Goal: Information Seeking & Learning: Learn about a topic

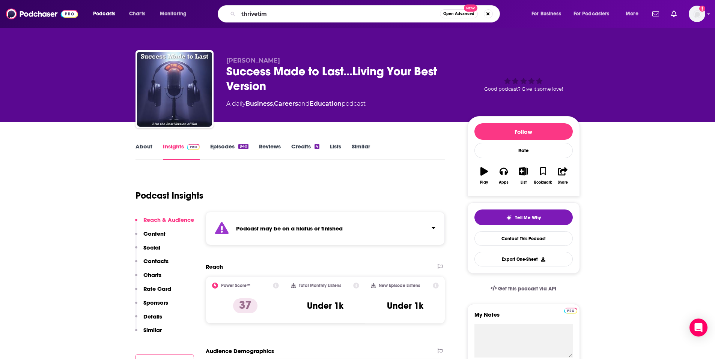
type input "thrivetime"
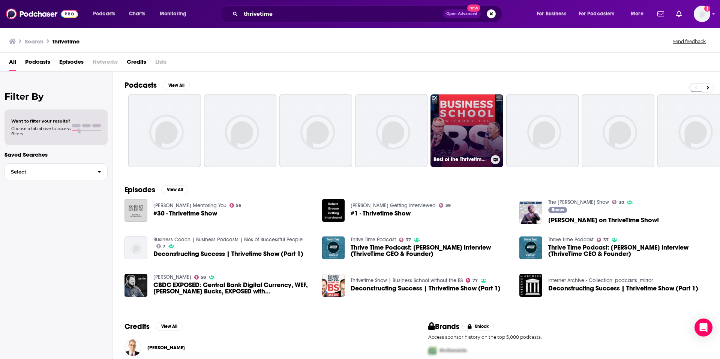
click at [448, 130] on link "Best of the Thrivetime Show" at bounding box center [467, 131] width 73 height 73
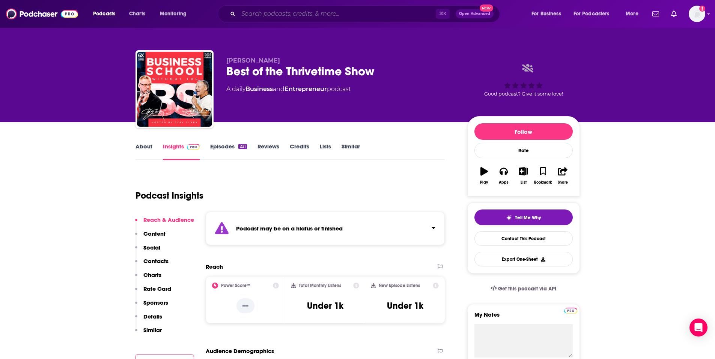
click at [279, 16] on input "Search podcasts, credits, & more..." at bounding box center [336, 14] width 197 height 12
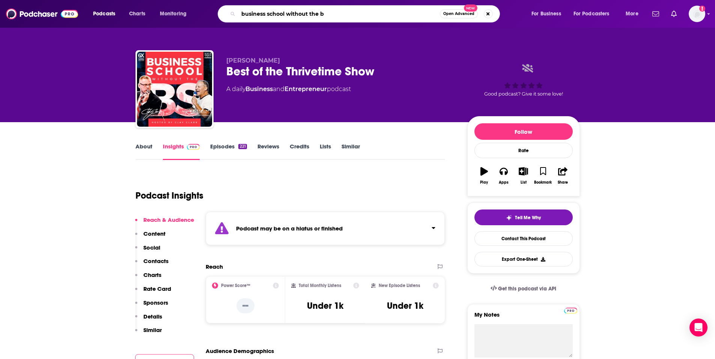
type input "business school without the bs"
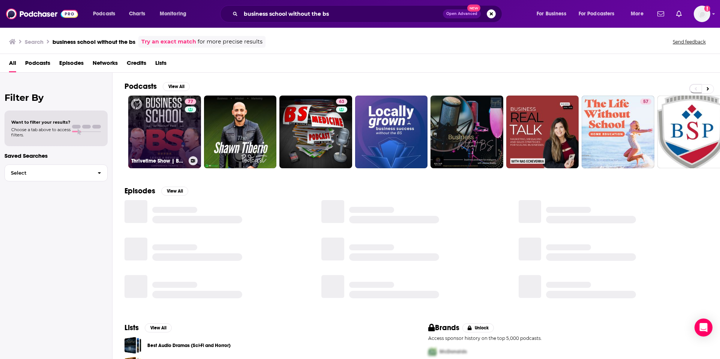
click at [154, 126] on link "77 Thrivetime Show | Business School without the BS" at bounding box center [164, 132] width 73 height 73
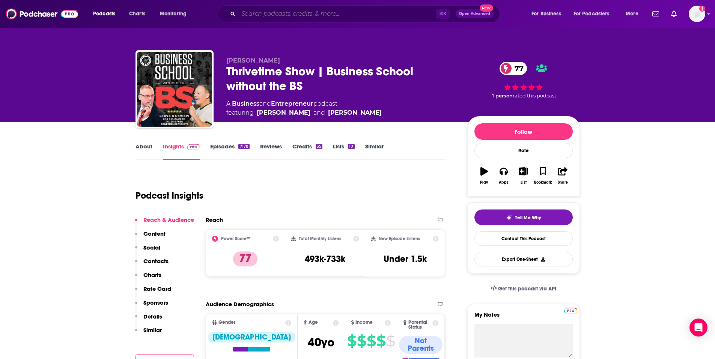
click at [249, 13] on input "Search podcasts, credits, & more..." at bounding box center [336, 14] width 197 height 12
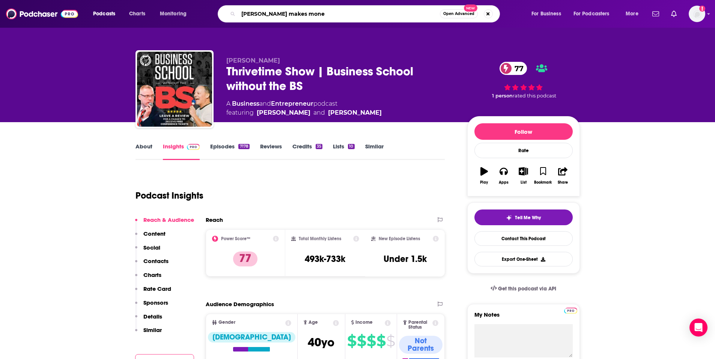
type input "[PERSON_NAME] makes money"
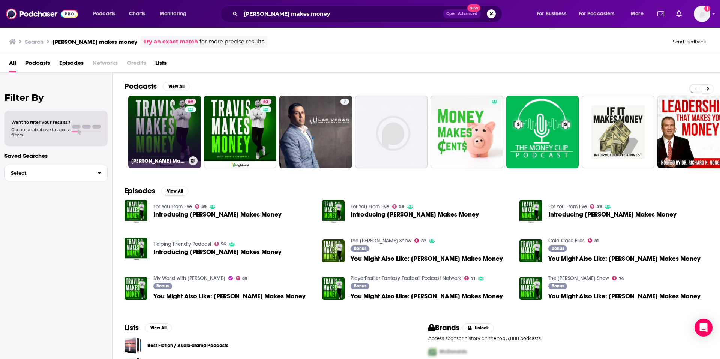
click at [161, 110] on link "69 [PERSON_NAME] Makes Money" at bounding box center [164, 132] width 73 height 73
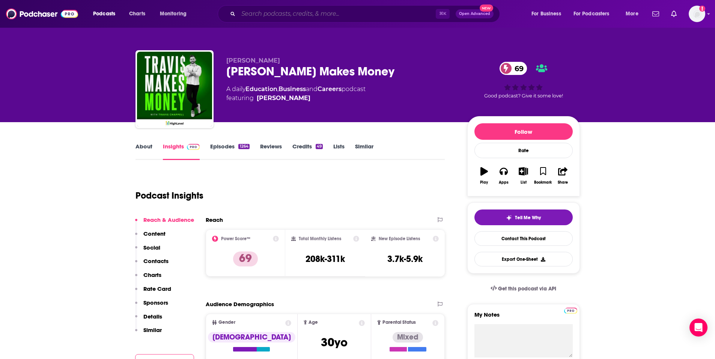
click at [279, 12] on input "Search podcasts, credits, & more..." at bounding box center [336, 14] width 197 height 12
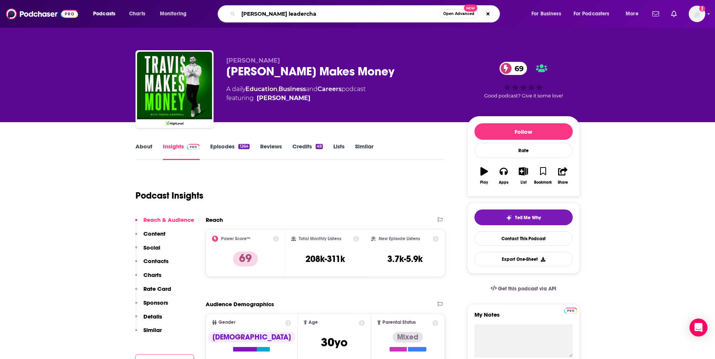
type input "[PERSON_NAME] leaderchat"
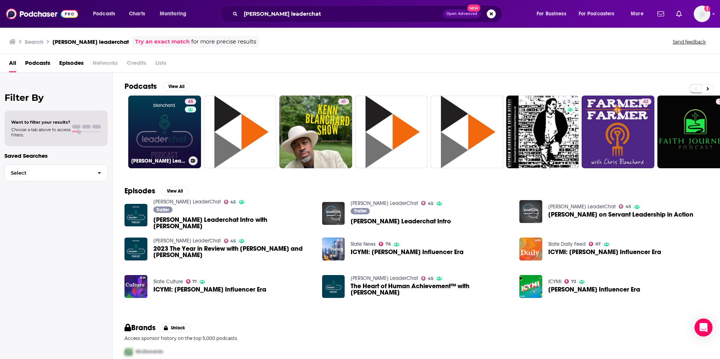
click at [154, 116] on link "45 [PERSON_NAME] LeaderChat" at bounding box center [164, 132] width 73 height 73
